Goal: Task Accomplishment & Management: Manage account settings

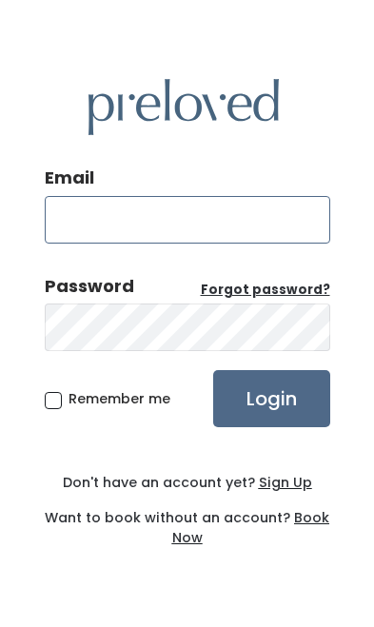
type input "[EMAIL_ADDRESS][DOMAIN_NAME]"
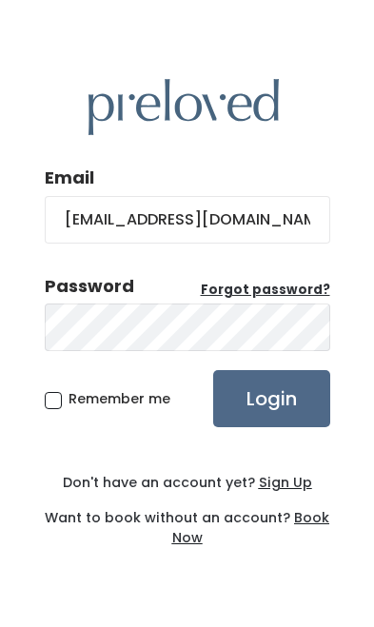
click at [270, 427] on input "Login" at bounding box center [271, 398] width 117 height 57
